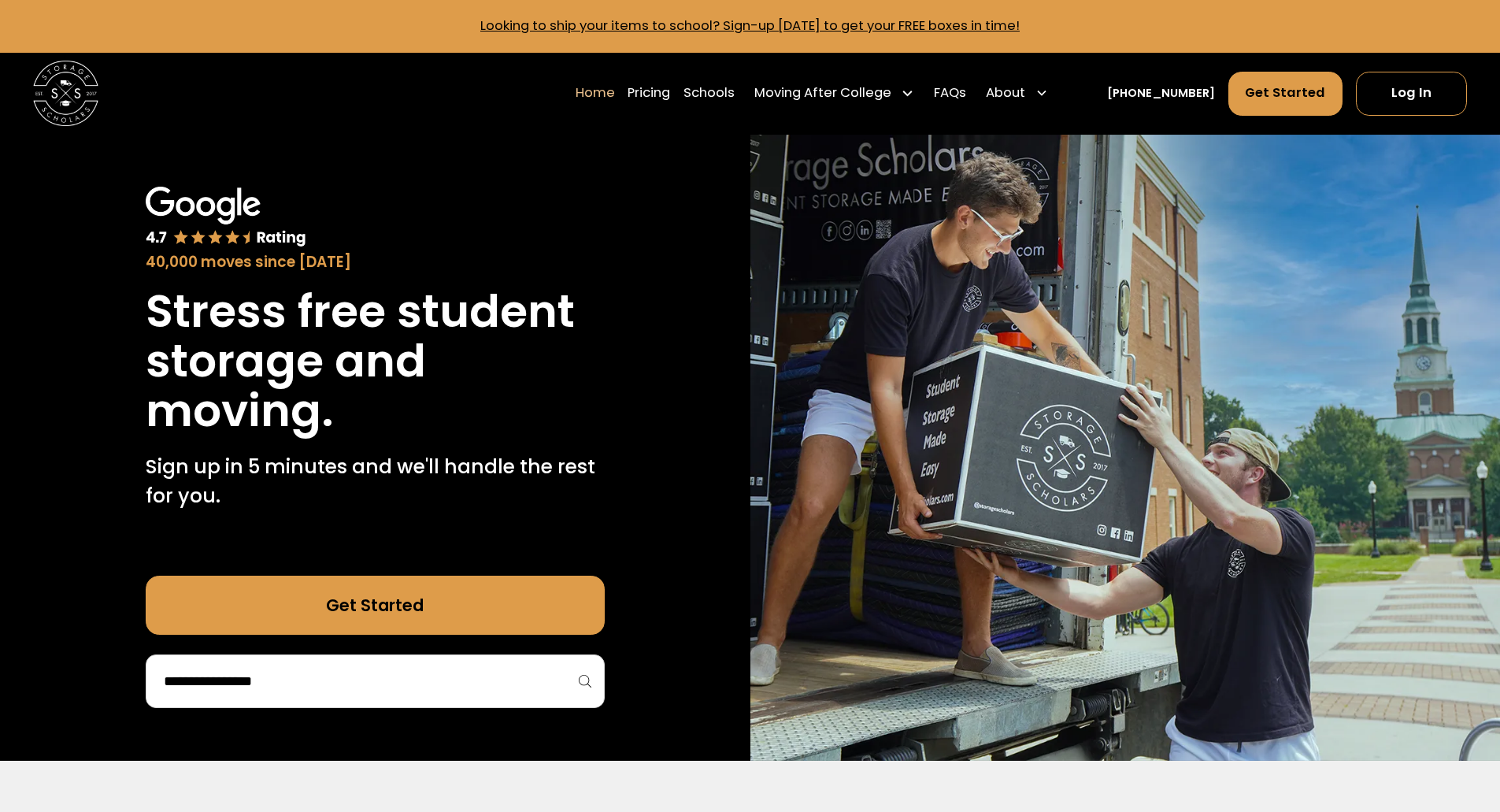
click at [480, 615] on link "Get Started" at bounding box center [374, 605] width 459 height 59
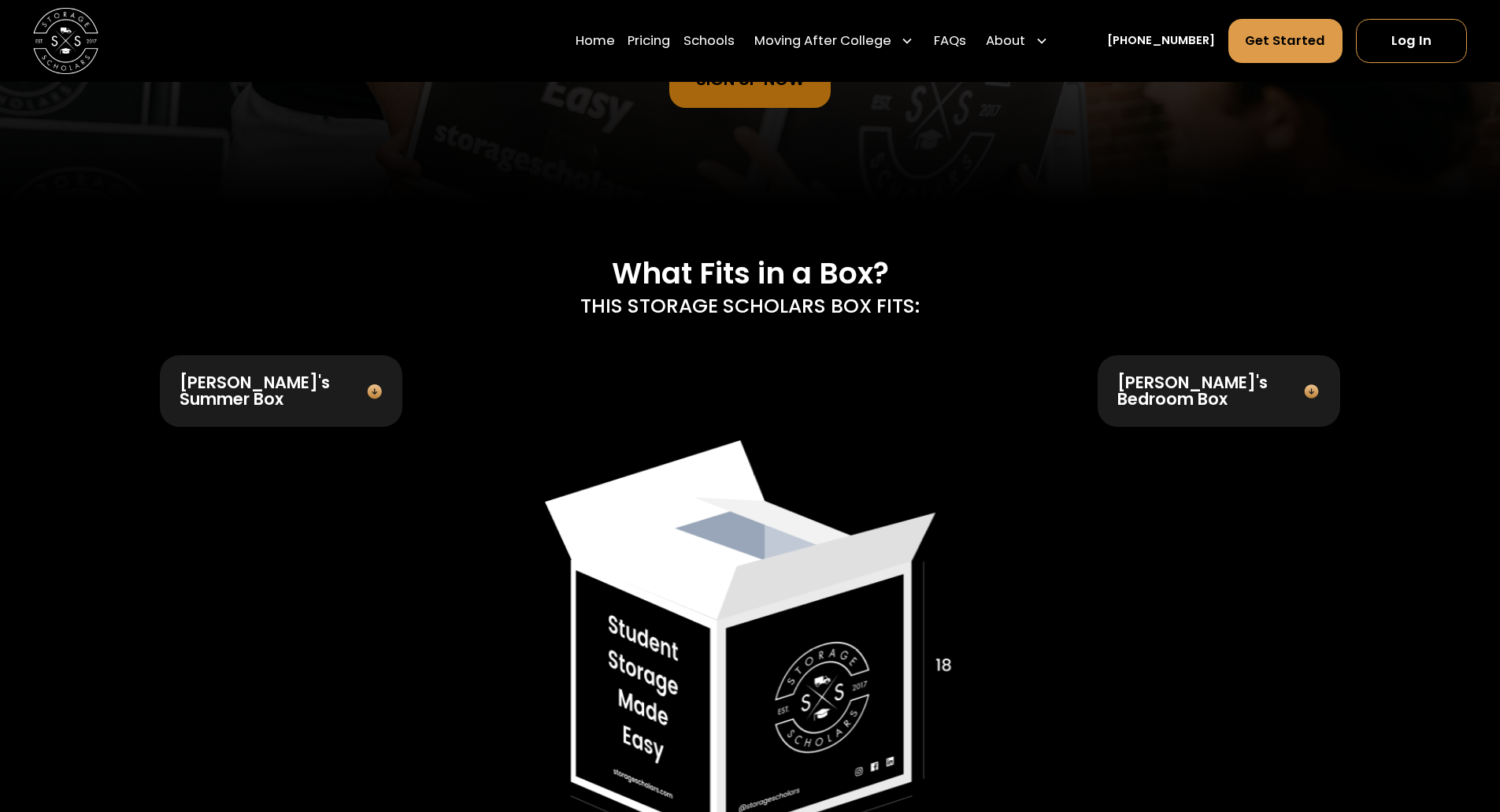
scroll to position [630, 0]
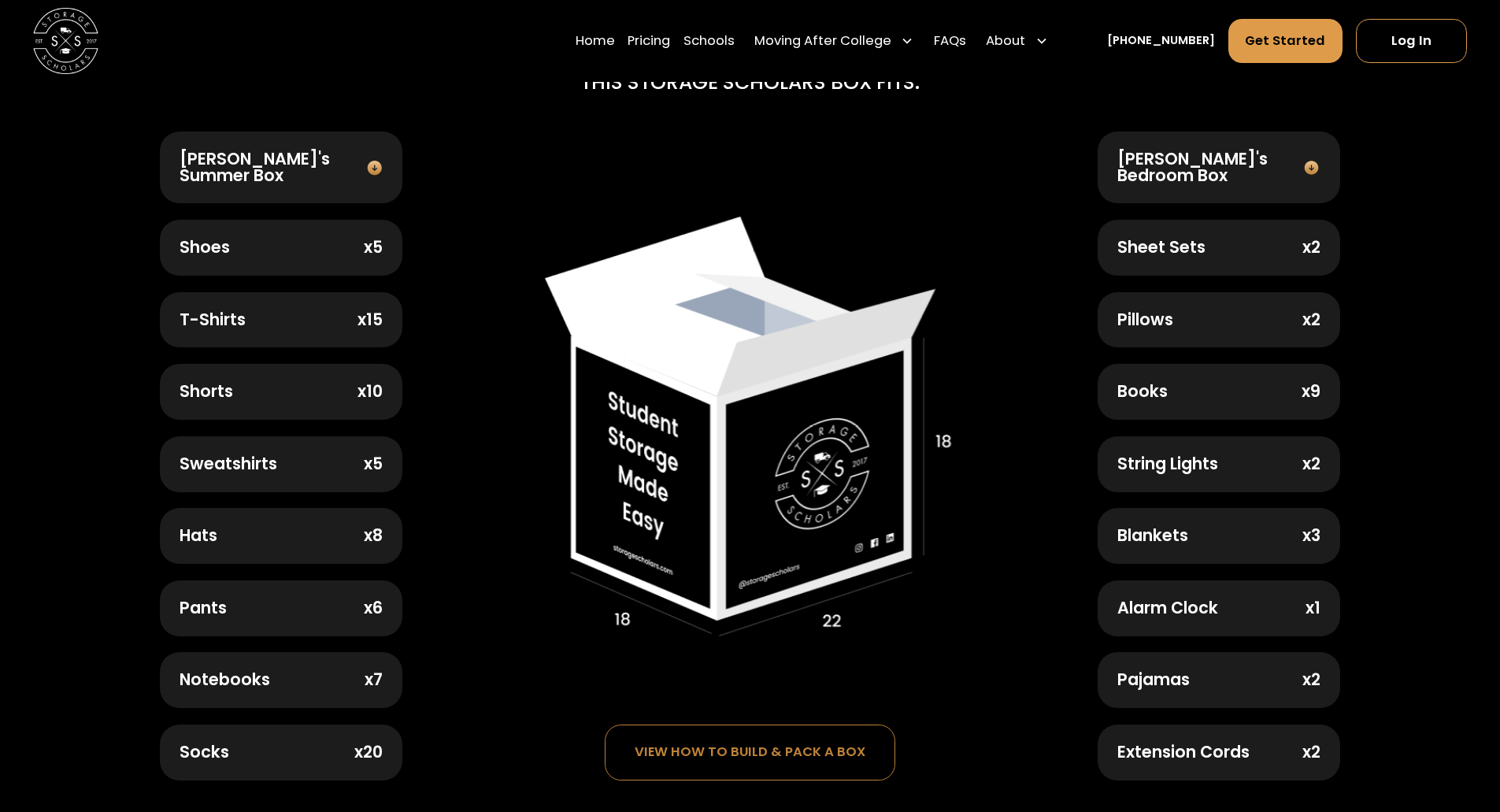
click at [370, 168] on img at bounding box center [374, 168] width 24 height 17
click at [364, 245] on div "x5" at bounding box center [373, 247] width 19 height 17
click at [363, 312] on div "x15" at bounding box center [370, 319] width 25 height 17
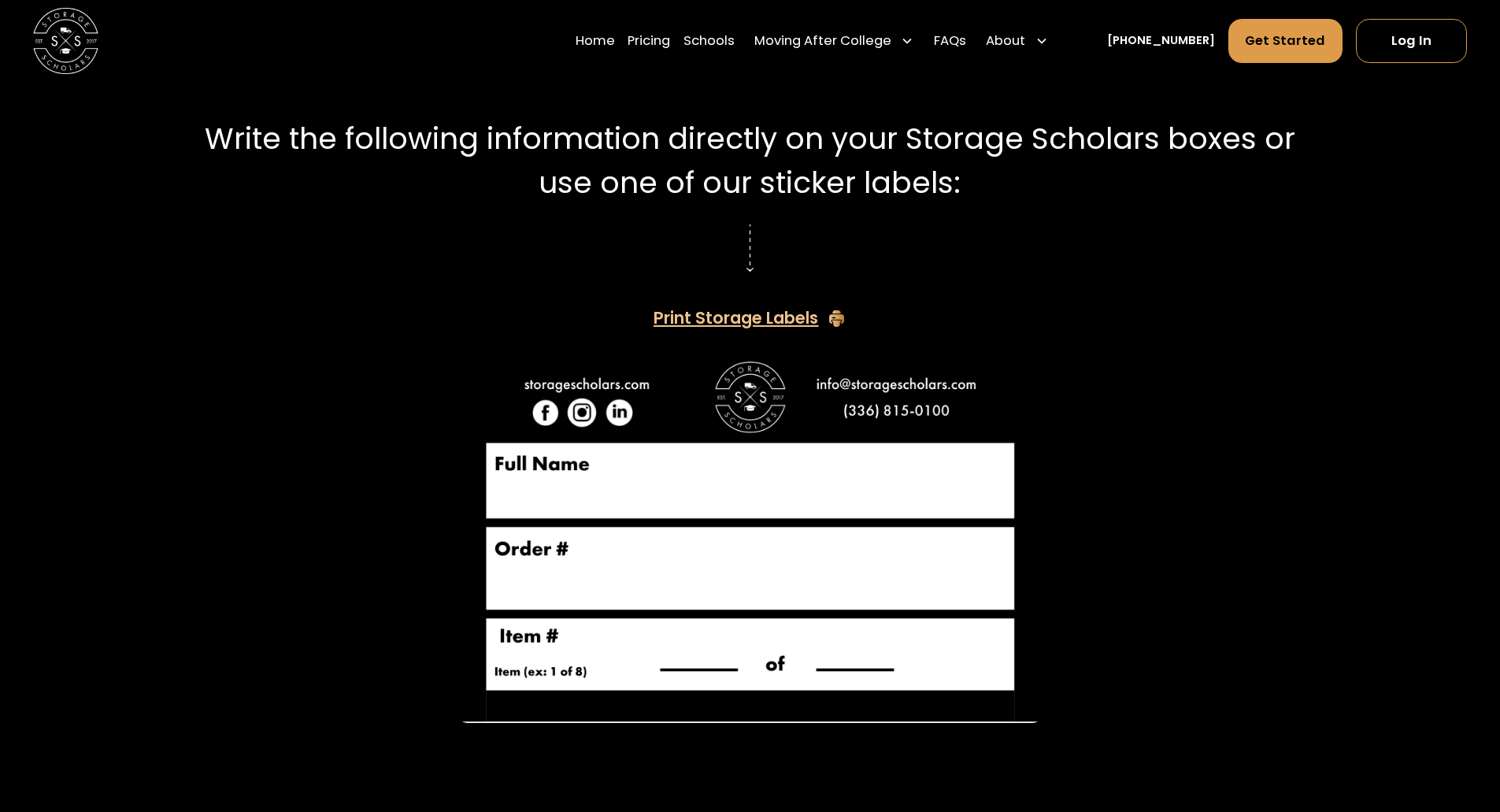
scroll to position [2755, 0]
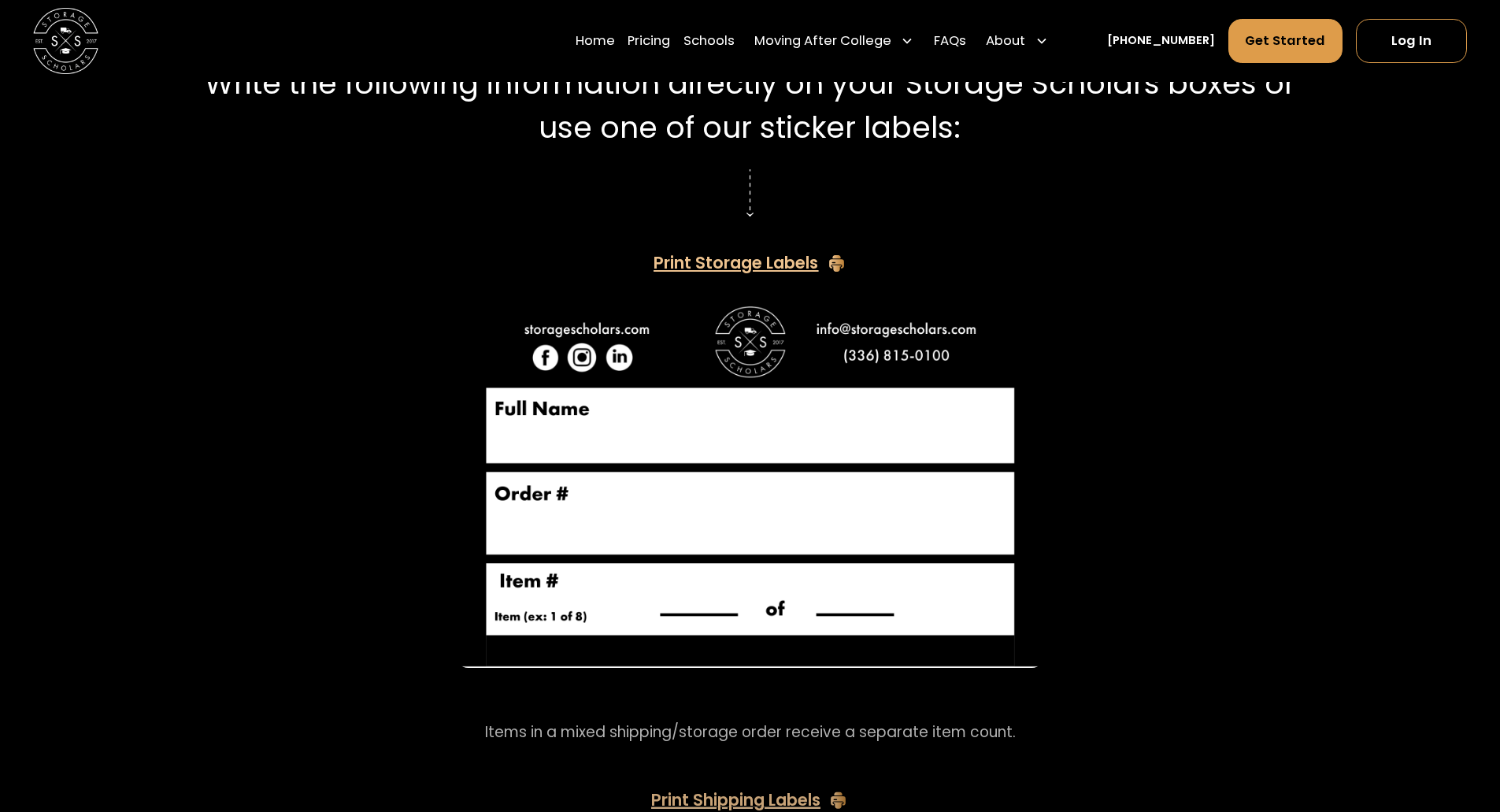
click at [639, 422] on img at bounding box center [750, 481] width 589 height 370
click at [655, 515] on img at bounding box center [750, 481] width 589 height 370
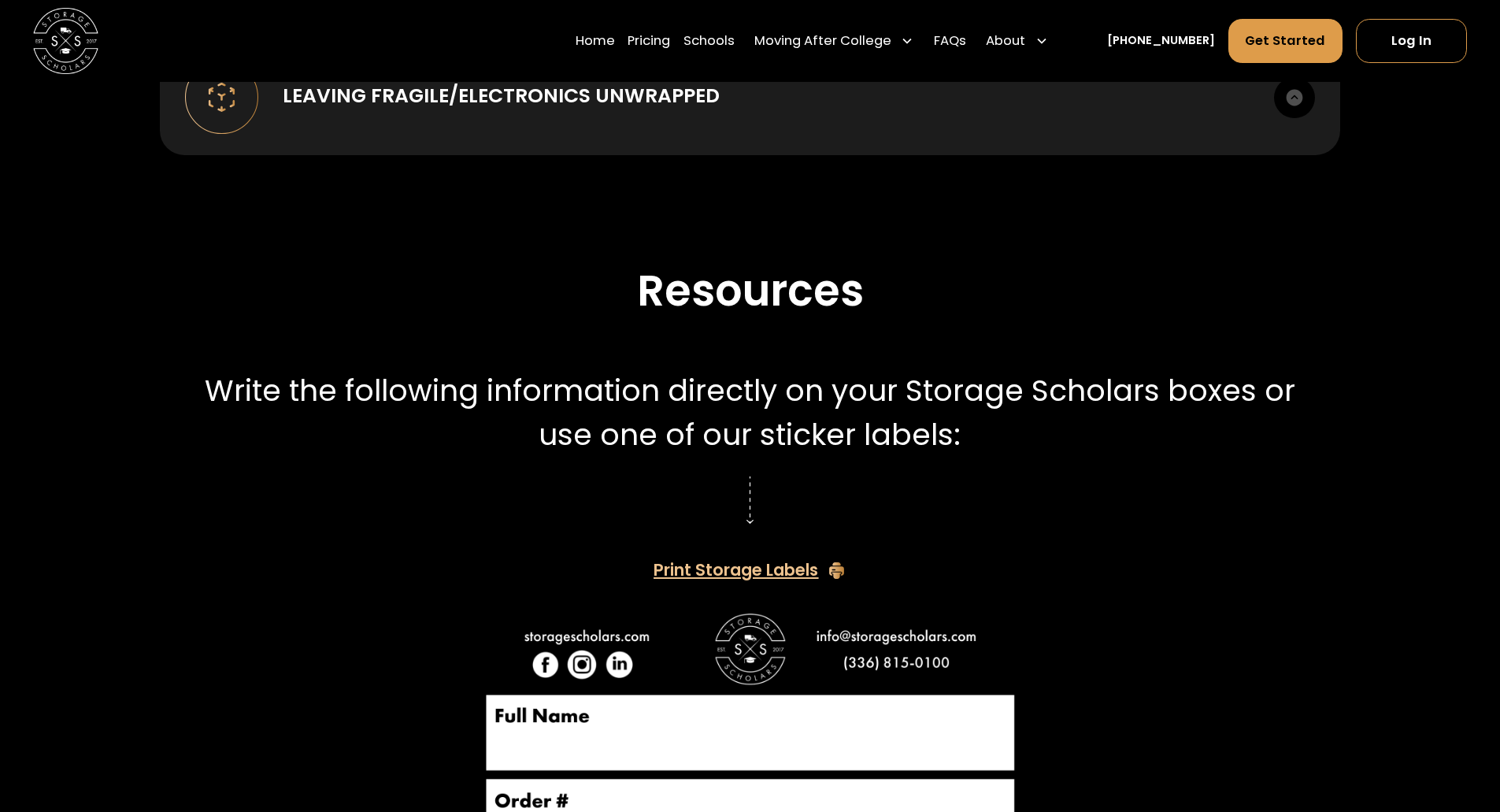
scroll to position [2440, 0]
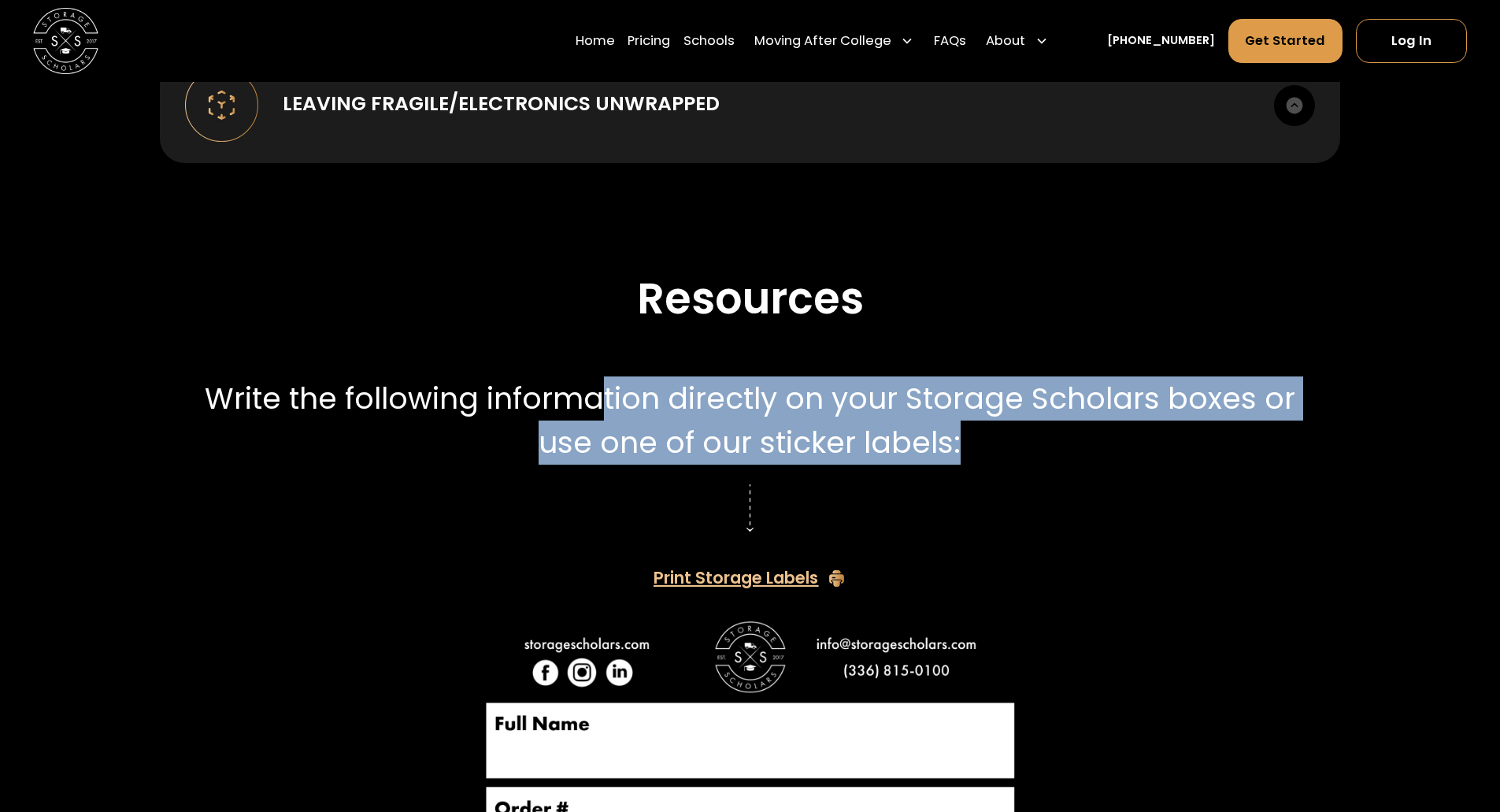
drag, startPoint x: 598, startPoint y: 392, endPoint x: 995, endPoint y: 433, distance: 399.1
click at [995, 433] on p "Write the following information directly on your Storage Scholars boxes or use …" at bounding box center [750, 419] width 1133 height 88
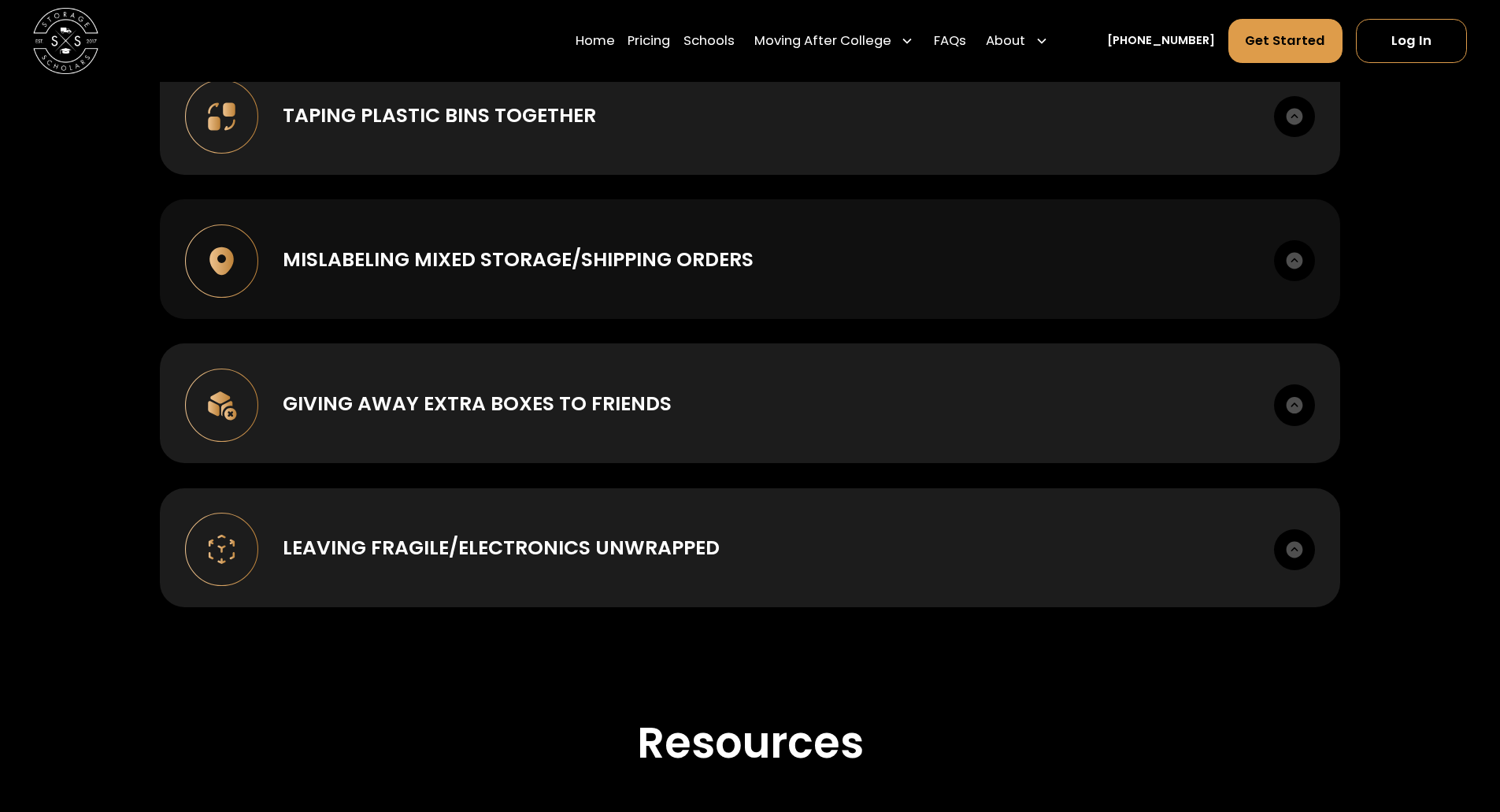
scroll to position [1951, 0]
